Goal: Find specific page/section: Find specific page/section

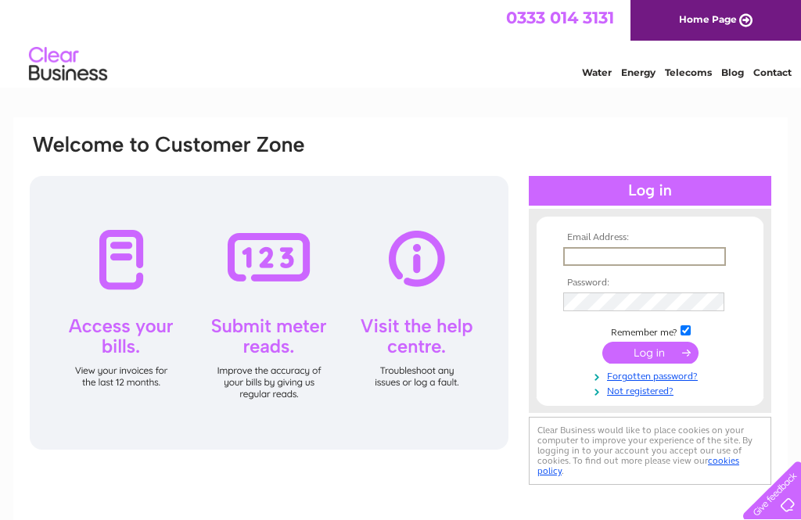
type input "[EMAIL_ADDRESS][DOMAIN_NAME]"
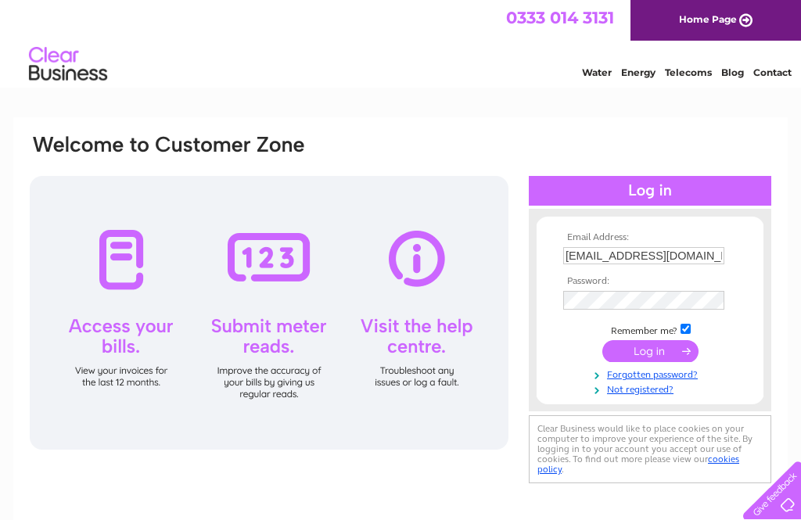
click at [650, 354] on input "submit" at bounding box center [650, 351] width 96 height 22
click at [648, 353] on input "submit" at bounding box center [650, 351] width 96 height 22
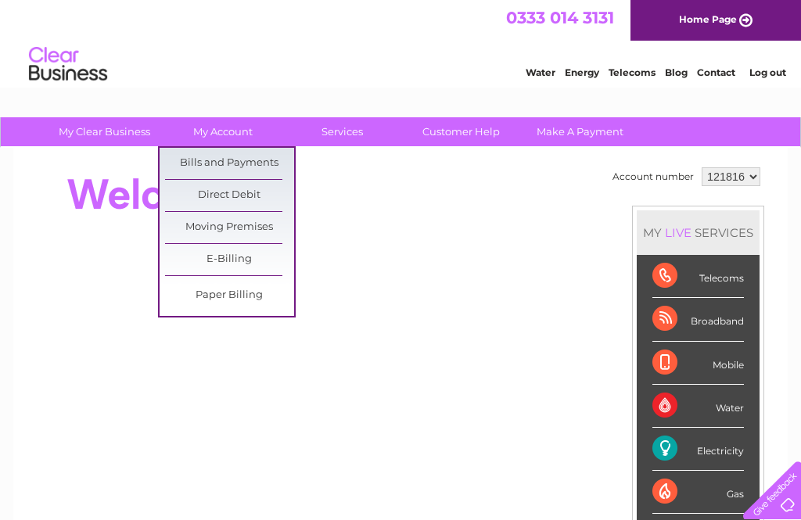
click at [243, 167] on link "Bills and Payments" at bounding box center [229, 163] width 129 height 31
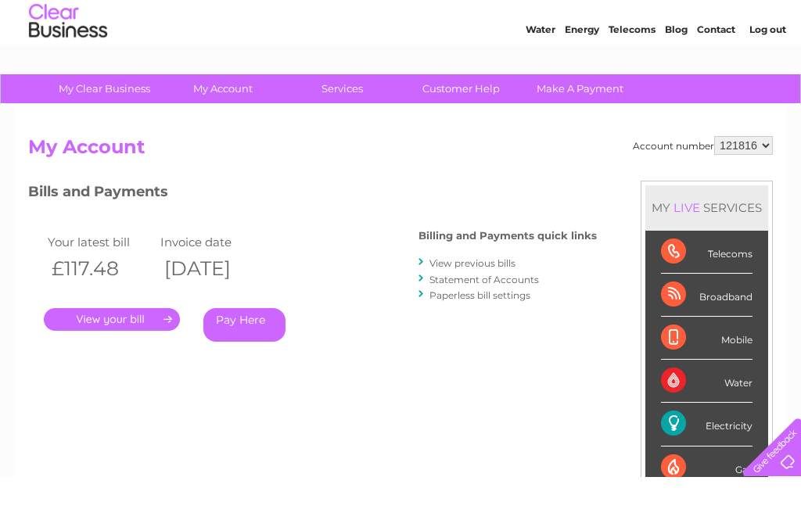
scroll to position [44, 0]
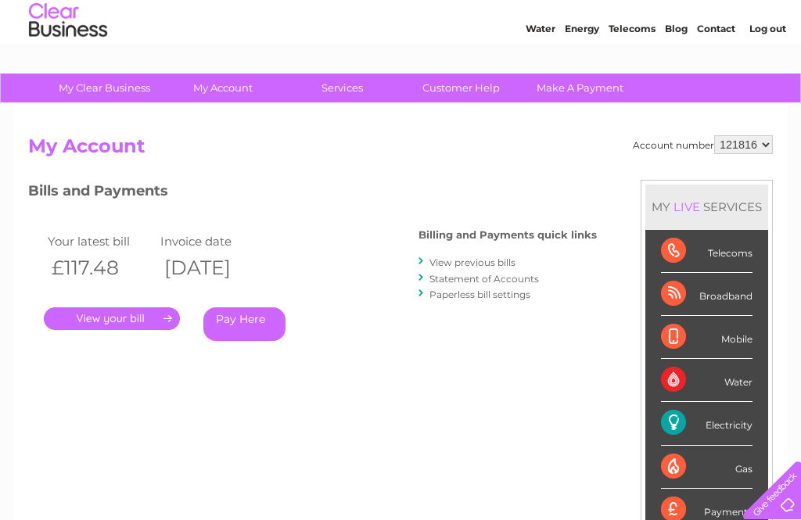
click at [123, 315] on link "." at bounding box center [112, 318] width 136 height 23
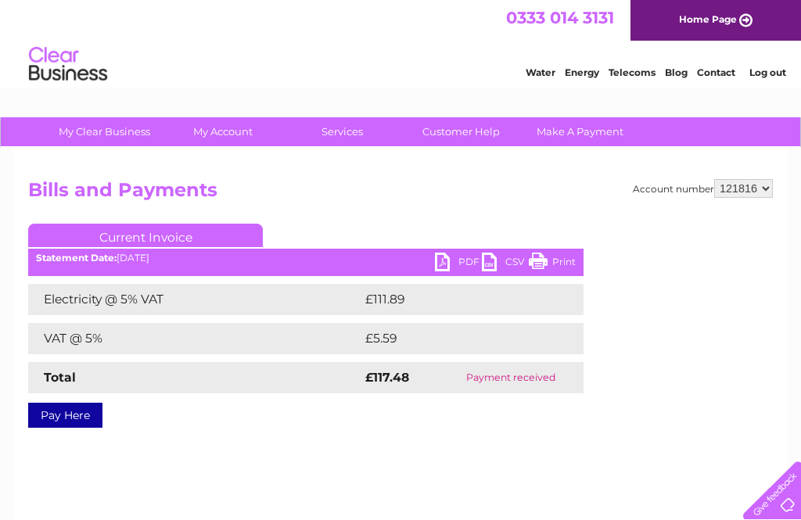
click at [454, 262] on link "PDF" at bounding box center [458, 264] width 47 height 23
